Goal: Task Accomplishment & Management: Manage account settings

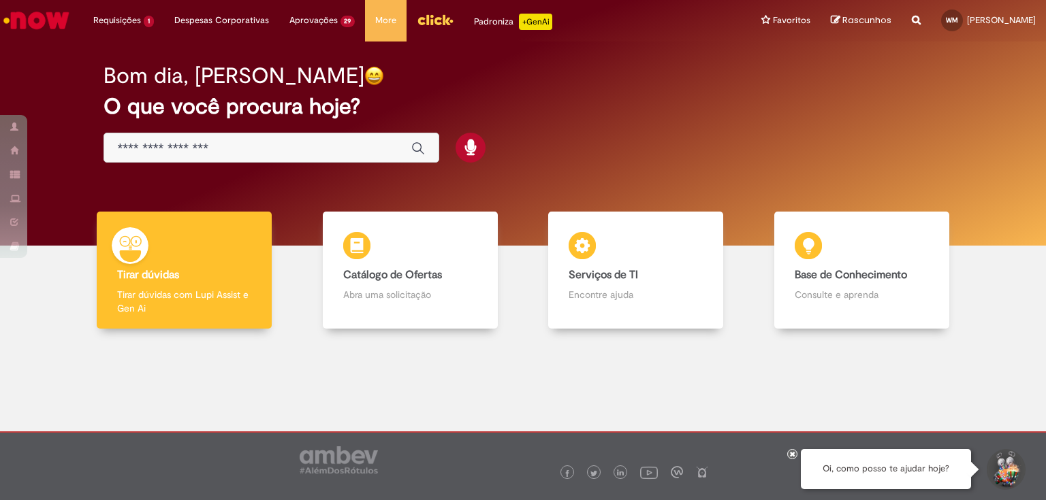
click at [439, 20] on img "Menu Cabeçalho" at bounding box center [435, 20] width 37 height 20
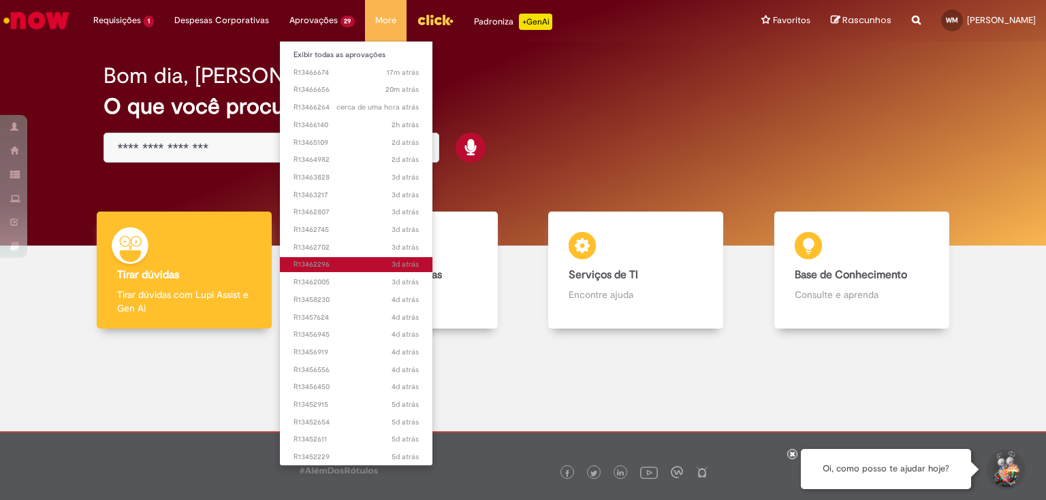
click at [331, 264] on span "3d atrás 3 dias atrás R13462296" at bounding box center [356, 264] width 126 height 11
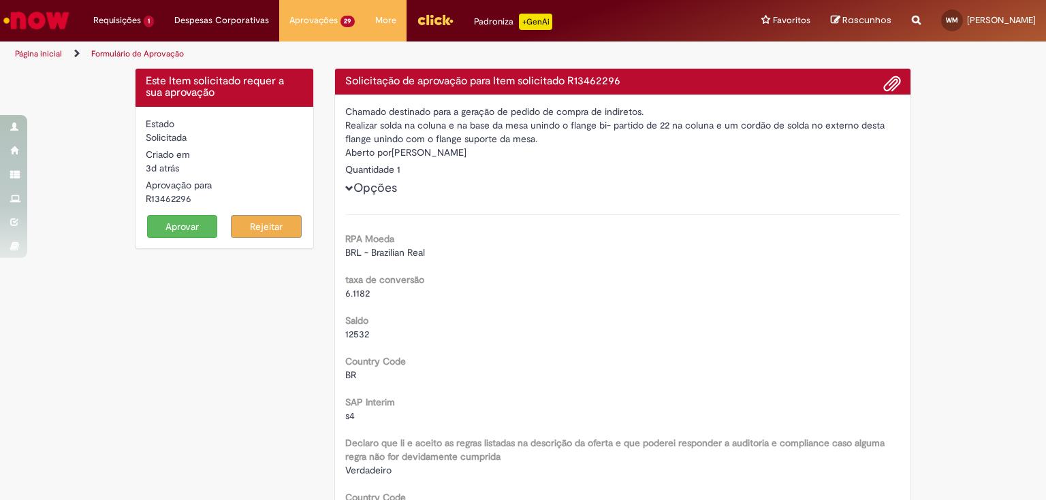
click at [185, 221] on button "Aprovar" at bounding box center [182, 226] width 71 height 23
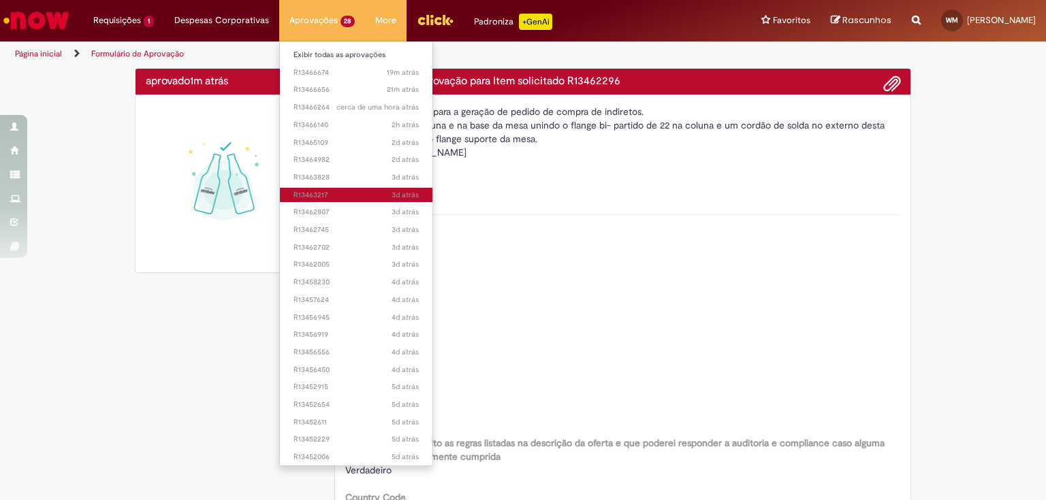
click at [329, 193] on span "3d atrás 3 dias atrás R13463217" at bounding box center [356, 195] width 126 height 11
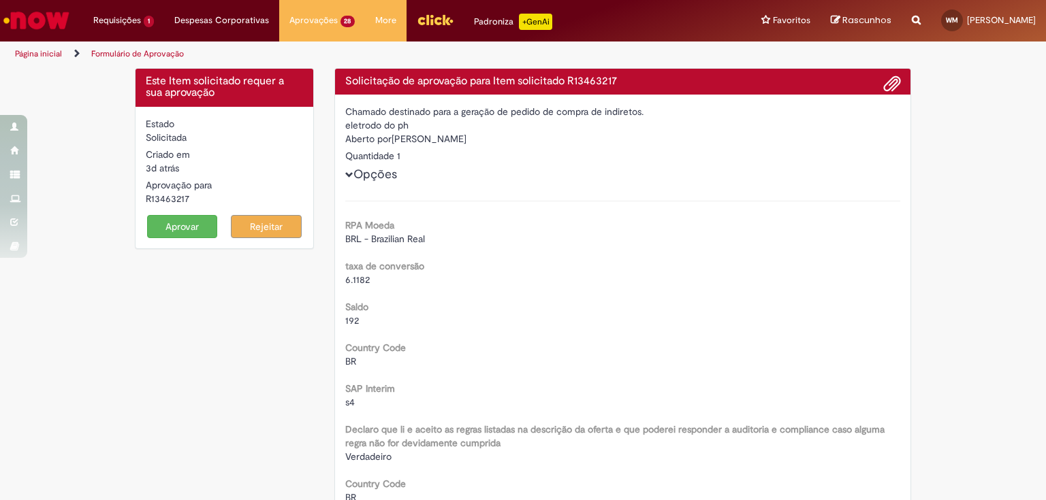
click at [172, 238] on div "Estado Solicitada Criado em 3d atrás 3 dias atrás Aprovação para R13463217 Apro…" at bounding box center [224, 178] width 178 height 142
click at [171, 233] on button "Aprovar" at bounding box center [182, 226] width 71 height 23
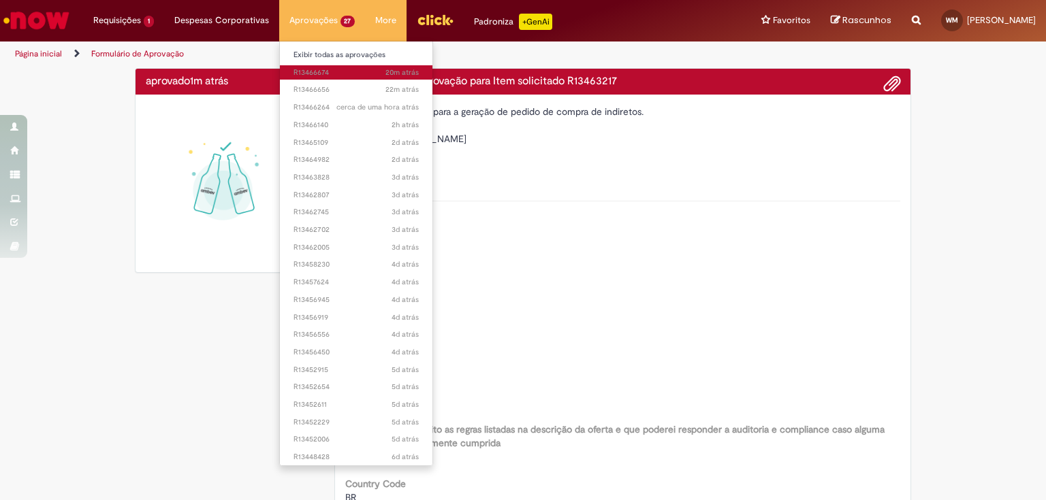
click at [319, 68] on span "20m atrás 20 minutos atrás R13466674" at bounding box center [356, 72] width 126 height 11
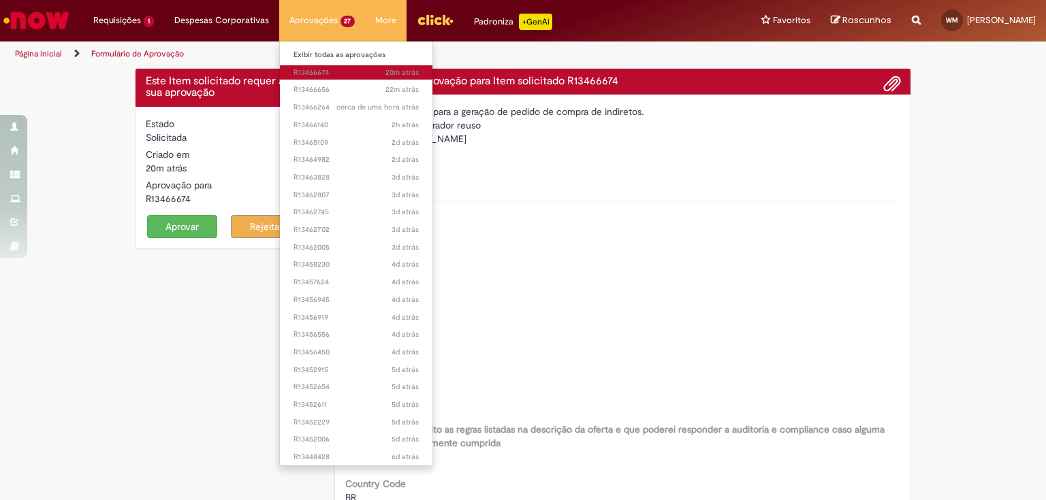
click at [319, 68] on span "20m atrás 20 minutos atrás R13466674" at bounding box center [356, 72] width 126 height 11
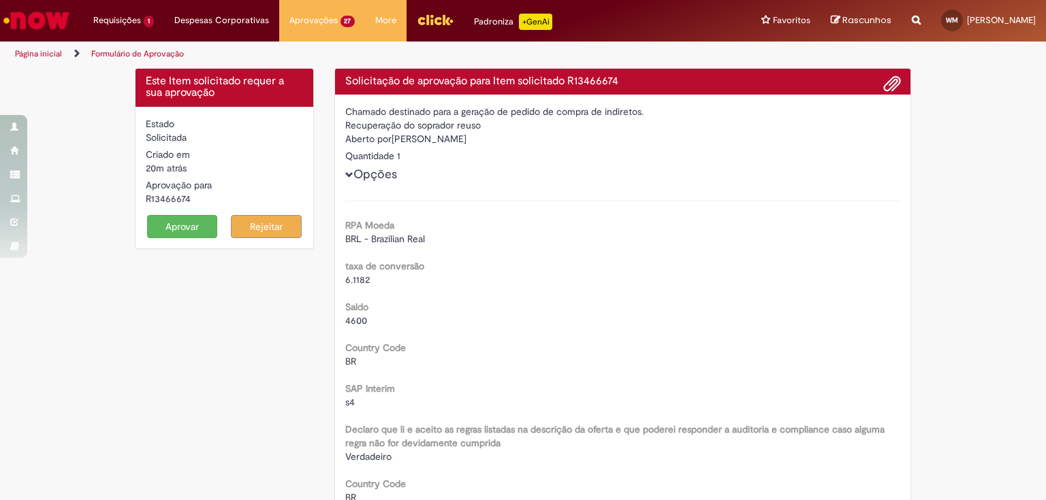
click at [179, 227] on button "Aprovar" at bounding box center [182, 226] width 71 height 23
